Goal: Transaction & Acquisition: Purchase product/service

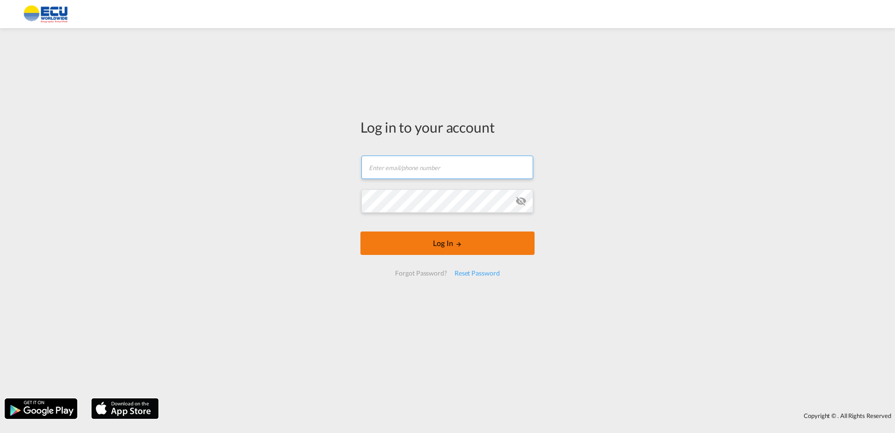
type input "[PERSON_NAME][EMAIL_ADDRESS][DOMAIN_NAME]"
click at [446, 249] on button "Log In" at bounding box center [447, 242] width 174 height 23
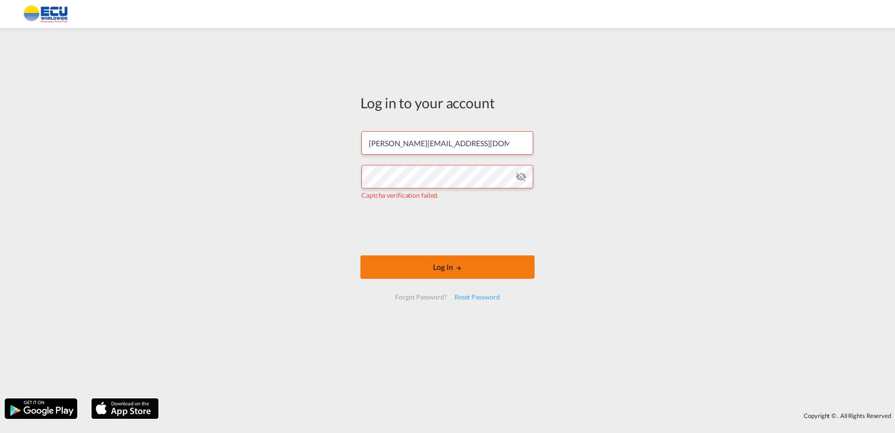
click at [496, 257] on button "Log In" at bounding box center [447, 266] width 174 height 23
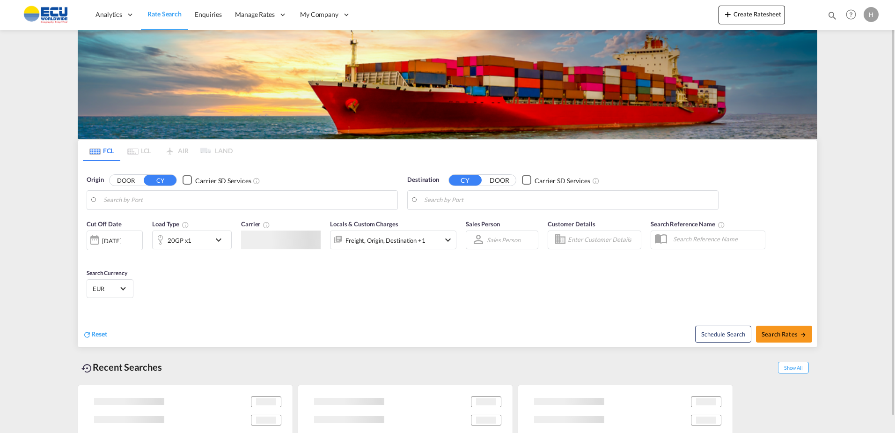
type input "[GEOGRAPHIC_DATA], [GEOGRAPHIC_DATA]"
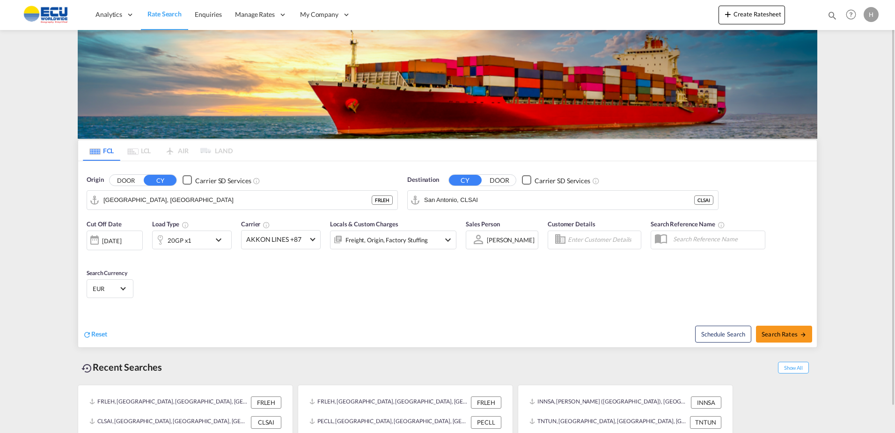
click at [201, 247] on div "20GP x1" at bounding box center [182, 239] width 58 height 19
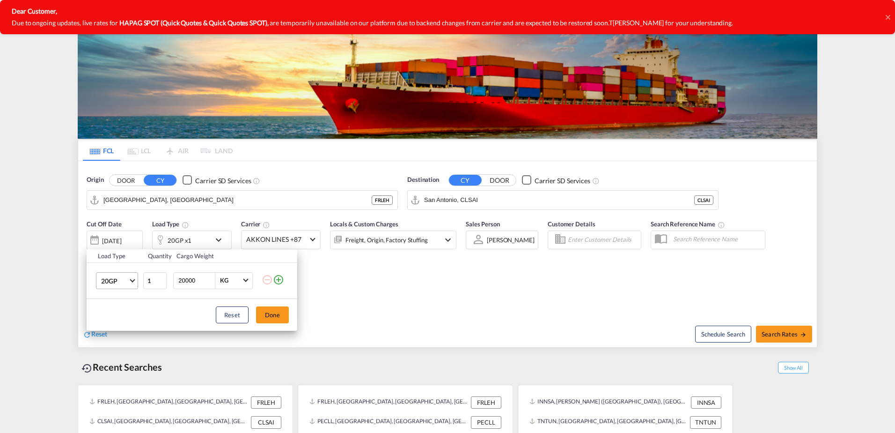
click at [119, 275] on md-select-value "20GP" at bounding box center [118, 280] width 37 height 16
click at [119, 346] on md-option "40RE" at bounding box center [126, 346] width 64 height 22
click at [275, 316] on button "Done" at bounding box center [272, 314] width 33 height 17
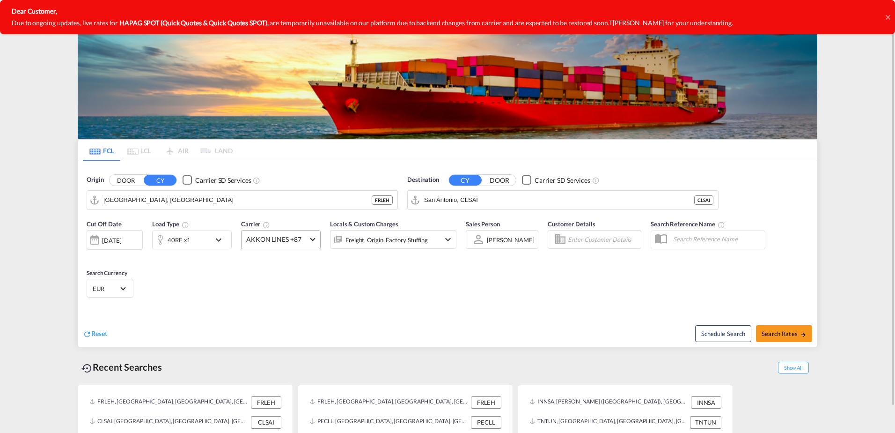
click at [278, 238] on span "AKKON LINES +87" at bounding box center [276, 239] width 61 height 9
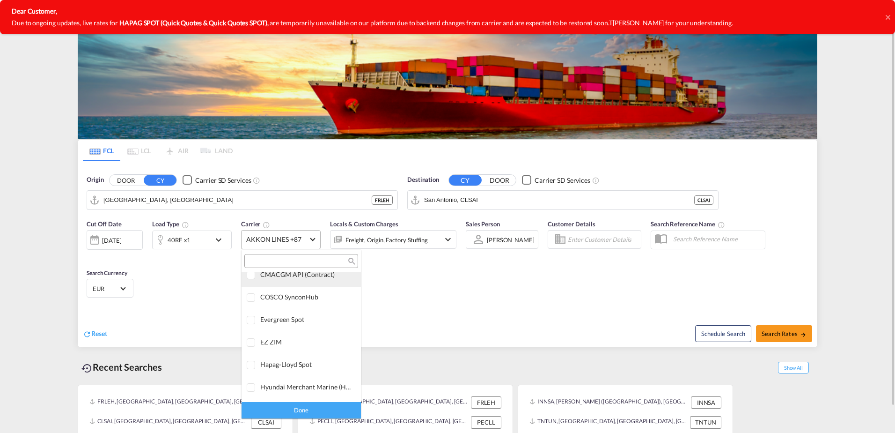
scroll to position [0, 0]
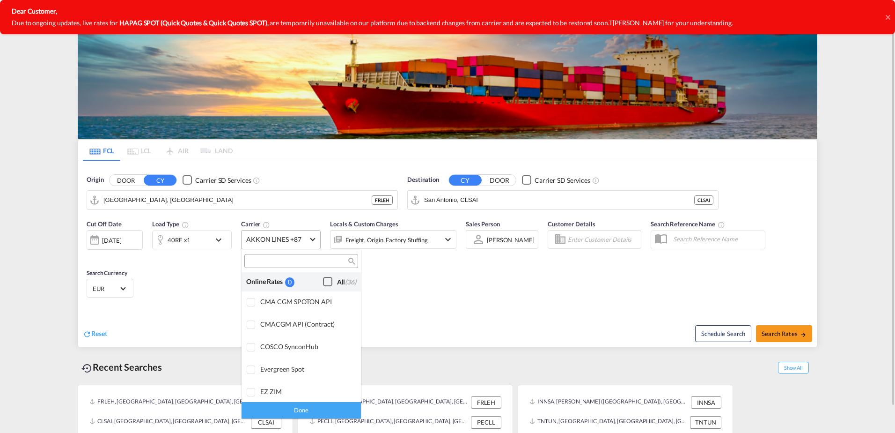
click at [323, 279] on div "Checkbox No Ink" at bounding box center [327, 281] width 9 height 9
click at [321, 407] on div "Done" at bounding box center [301, 410] width 119 height 16
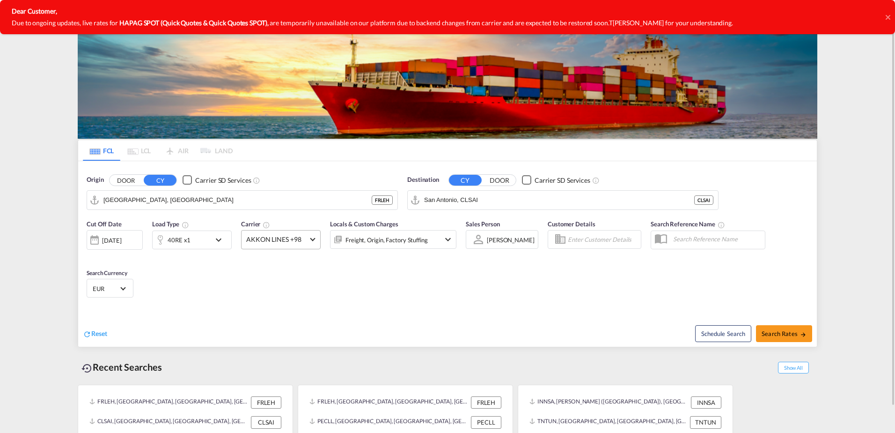
click at [408, 284] on div "Cut Off Date [DATE] [DATE] Load Type 40RE x1 Carrier AKKON LINES +98 Locals & C…" at bounding box center [447, 259] width 739 height 91
click at [478, 199] on input "San Antonio, CLSAI" at bounding box center [568, 200] width 289 height 14
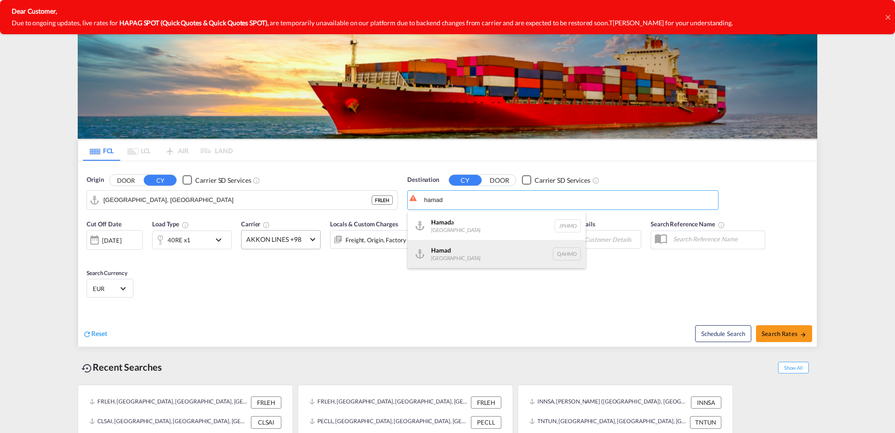
click at [465, 251] on div "Hamad [GEOGRAPHIC_DATA] QAHMD" at bounding box center [497, 254] width 178 height 28
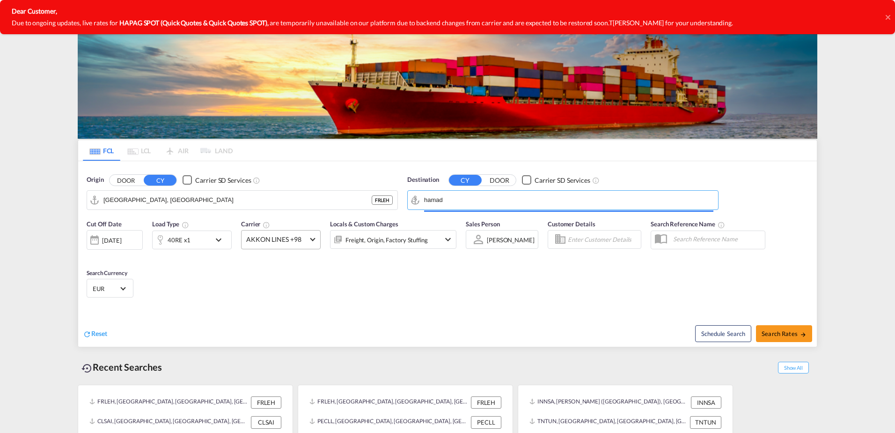
type input "Hamad, QAHMD"
click at [527, 293] on div "Cut Off Date [DATE] [DATE] Load Type 40RE x1 Carrier AKKON LINES +98 Locals & C…" at bounding box center [447, 259] width 739 height 91
click at [785, 335] on span "Search Rates" at bounding box center [784, 333] width 45 height 7
type input "FRLEH to QAHMD / [DATE]"
